Goal: Task Accomplishment & Management: Manage account settings

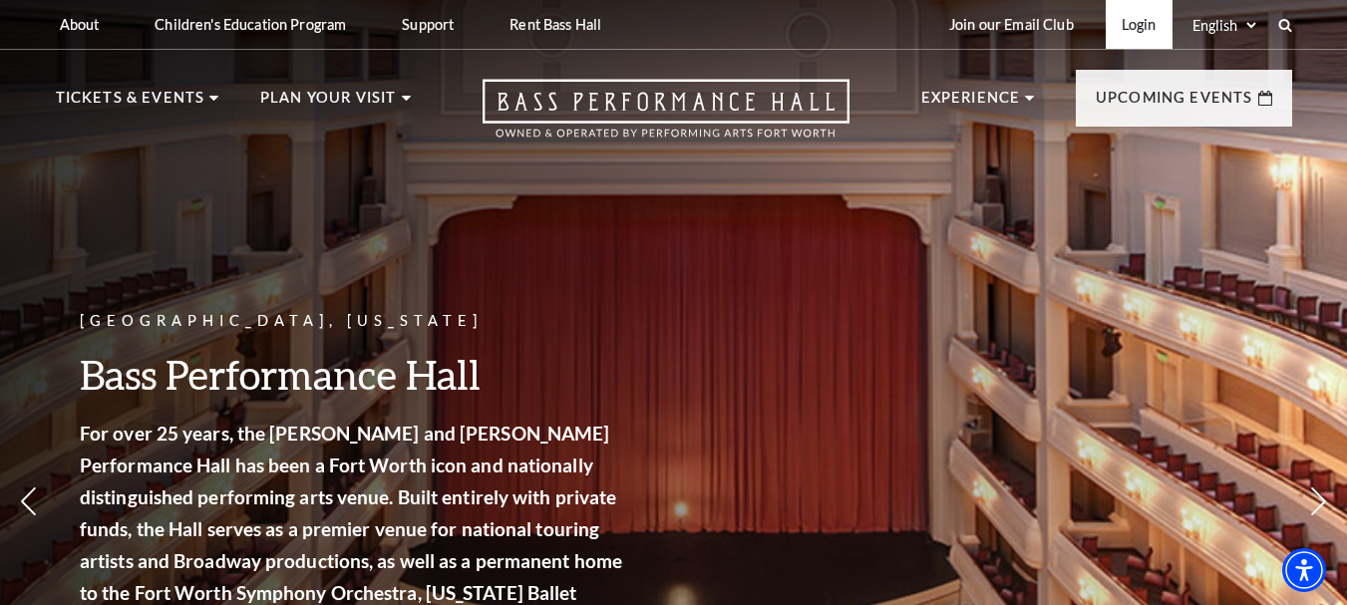
click at [1144, 25] on link "Login" at bounding box center [1139, 24] width 67 height 49
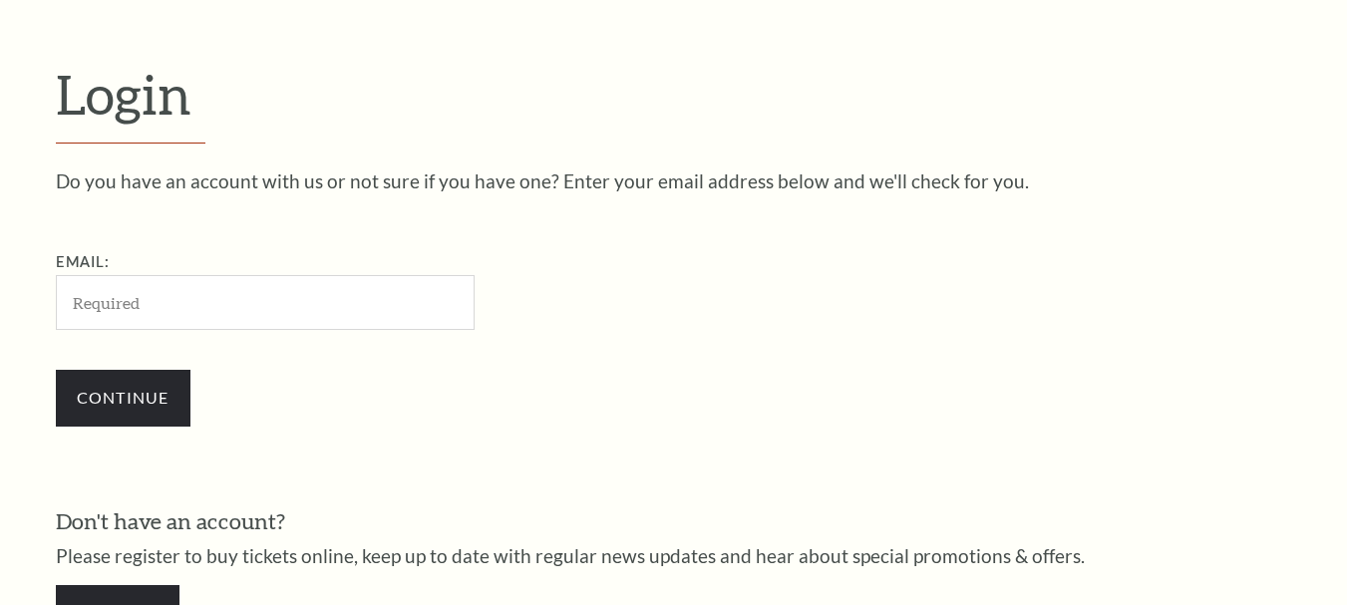
scroll to position [495, 0]
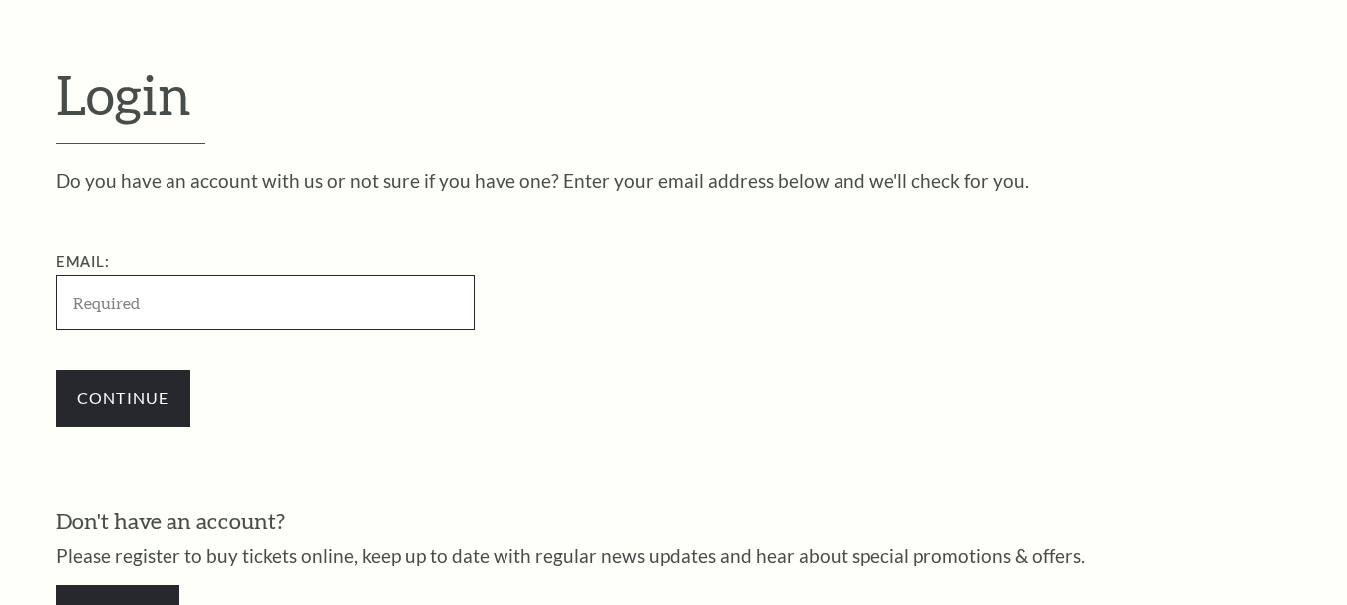
click at [265, 302] on input "Email:" at bounding box center [265, 302] width 419 height 55
paste input "[EMAIL_ADDRESS][DOMAIN_NAME]"
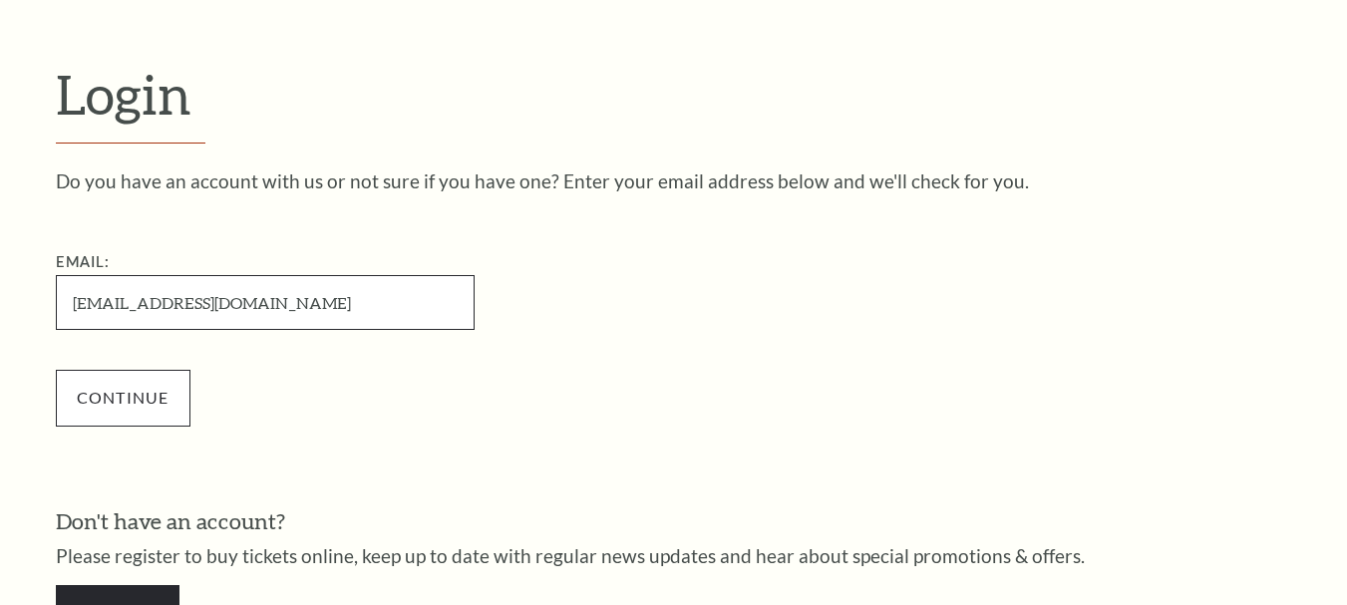
type input "[EMAIL_ADDRESS][DOMAIN_NAME]"
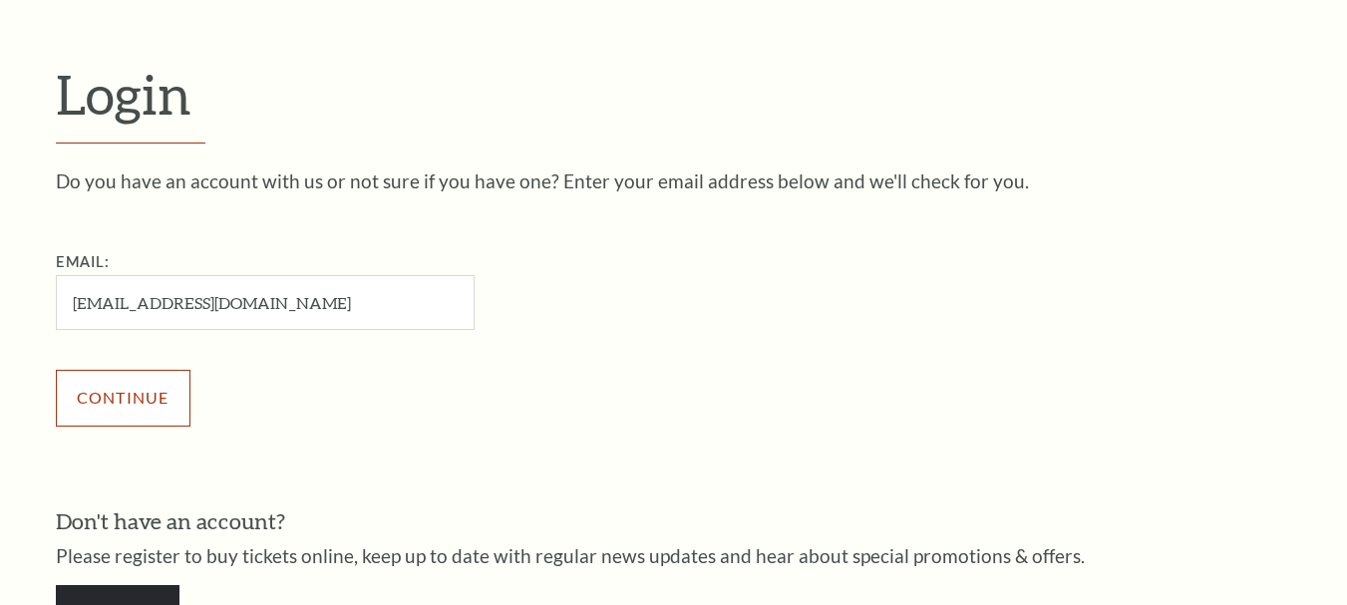
click at [143, 393] on input "Continue" at bounding box center [123, 398] width 135 height 56
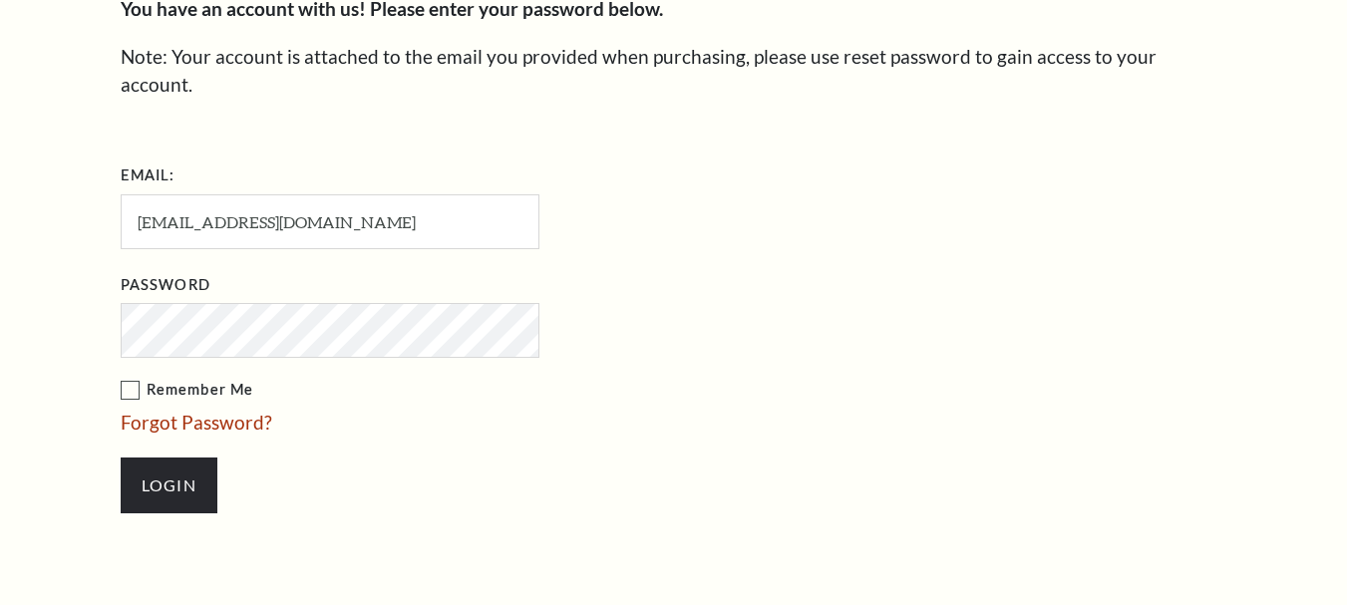
click at [121, 458] on input "Login" at bounding box center [169, 486] width 97 height 56
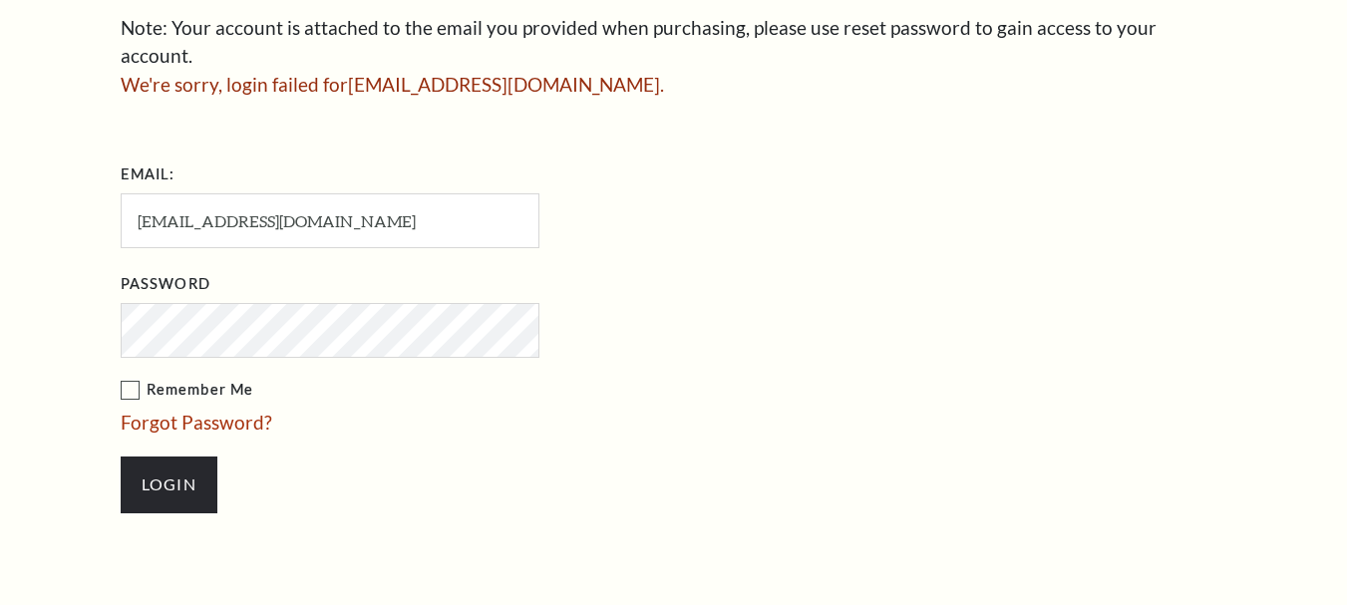
click at [121, 457] on input "Login" at bounding box center [169, 485] width 97 height 56
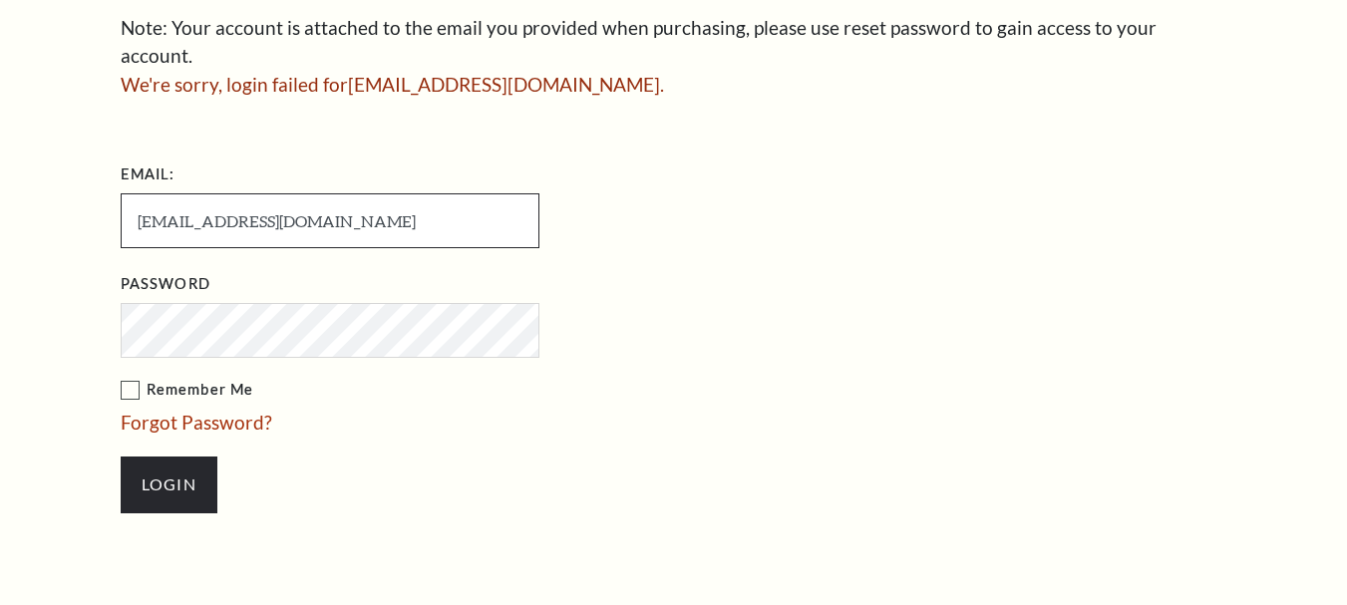
click at [383, 193] on input "[EMAIL_ADDRESS][DOMAIN_NAME]" at bounding box center [330, 220] width 419 height 55
